Goal: Transaction & Acquisition: Purchase product/service

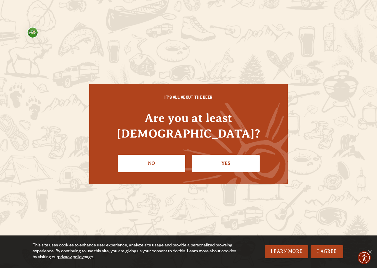
click at [219, 156] on link "Yes" at bounding box center [226, 163] width 68 height 17
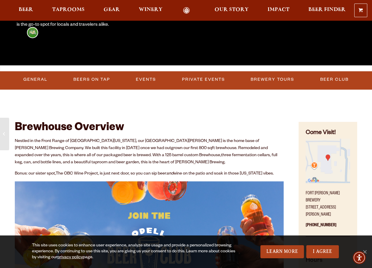
scroll to position [148, 0]
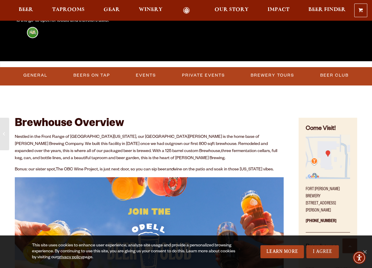
click at [316, 248] on link "I Agree" at bounding box center [322, 251] width 33 height 13
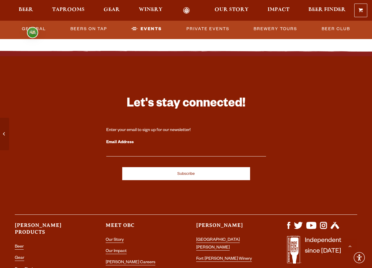
scroll to position [2479, 0]
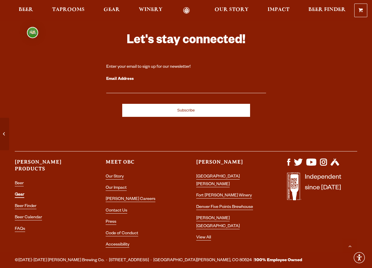
click at [17, 193] on link "Gear" at bounding box center [19, 195] width 9 height 5
